Goal: Task Accomplishment & Management: Manage account settings

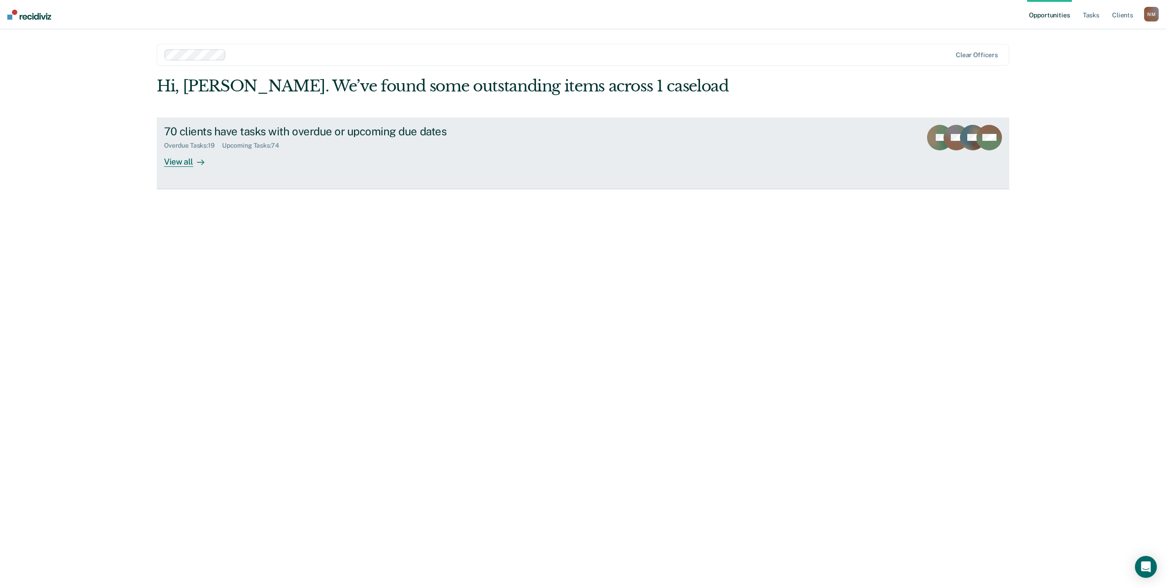
click at [193, 156] on div at bounding box center [198, 161] width 11 height 11
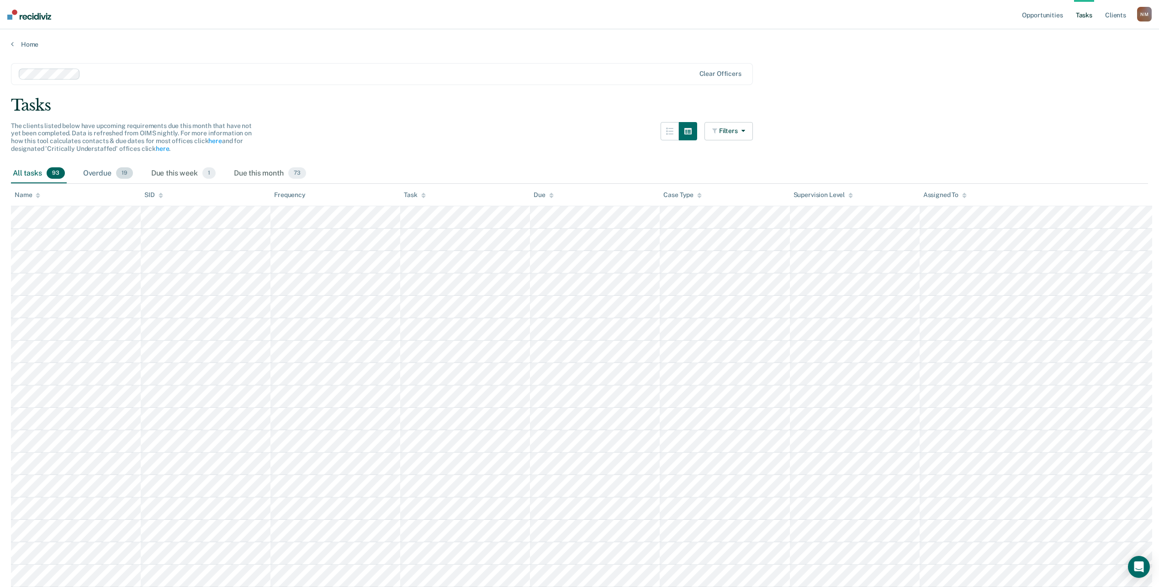
click at [83, 164] on div "Overdue 19" at bounding box center [107, 174] width 53 height 20
click at [232, 164] on div "Due this month 73" at bounding box center [270, 174] width 76 height 20
click at [202, 167] on span "1" at bounding box center [208, 173] width 13 height 12
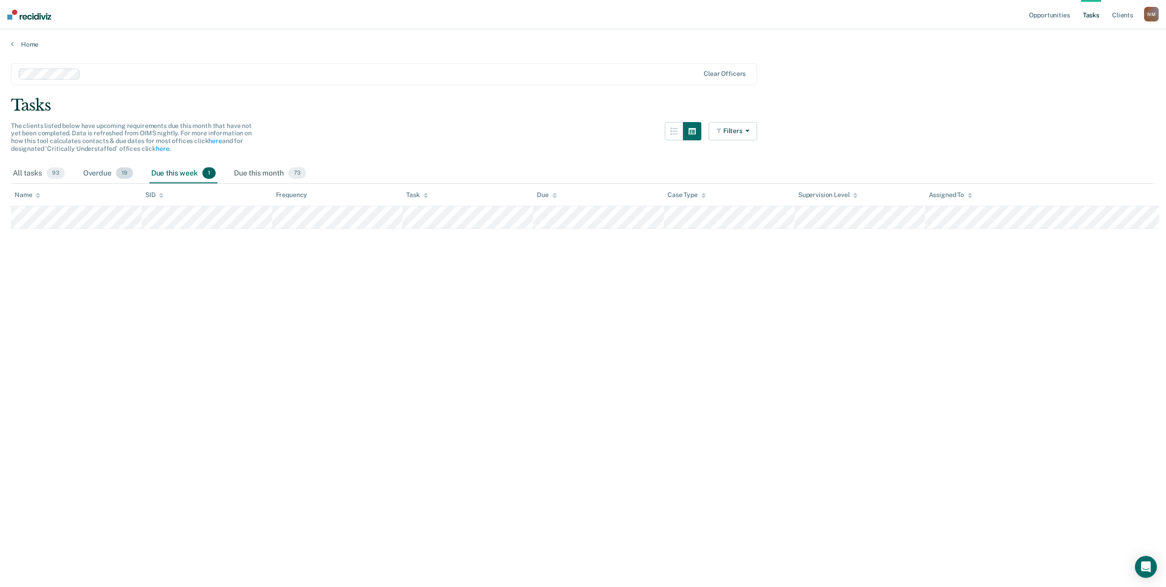
click at [81, 164] on div "Overdue 19" at bounding box center [107, 174] width 53 height 20
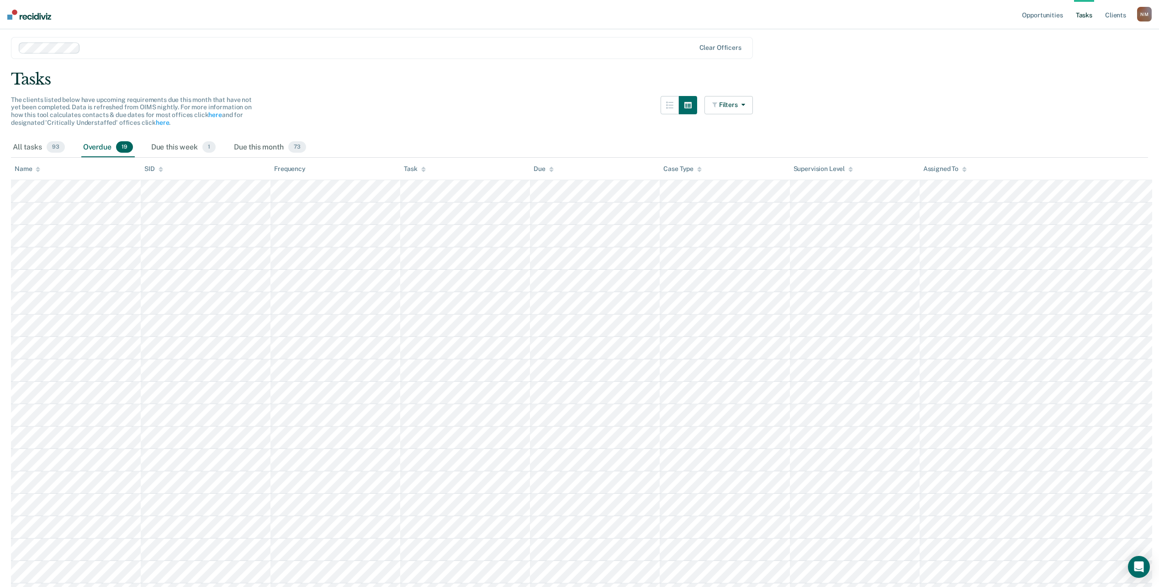
scroll to position [41, 0]
